Goal: Task Accomplishment & Management: Manage account settings

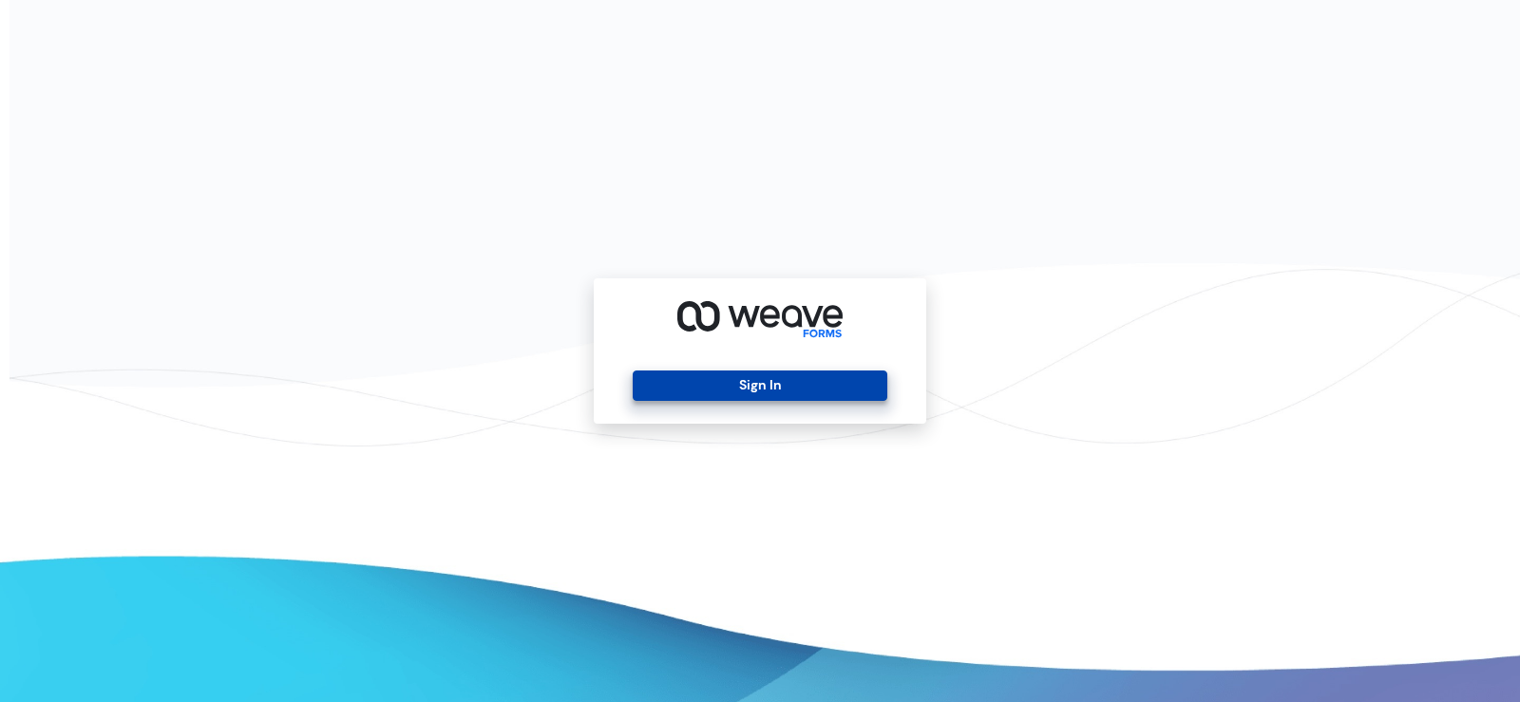
drag, startPoint x: 779, startPoint y: 389, endPoint x: 790, endPoint y: 384, distance: 12.7
click at [779, 392] on button "Sign In" at bounding box center [760, 385] width 254 height 30
